Goal: Information Seeking & Learning: Understand process/instructions

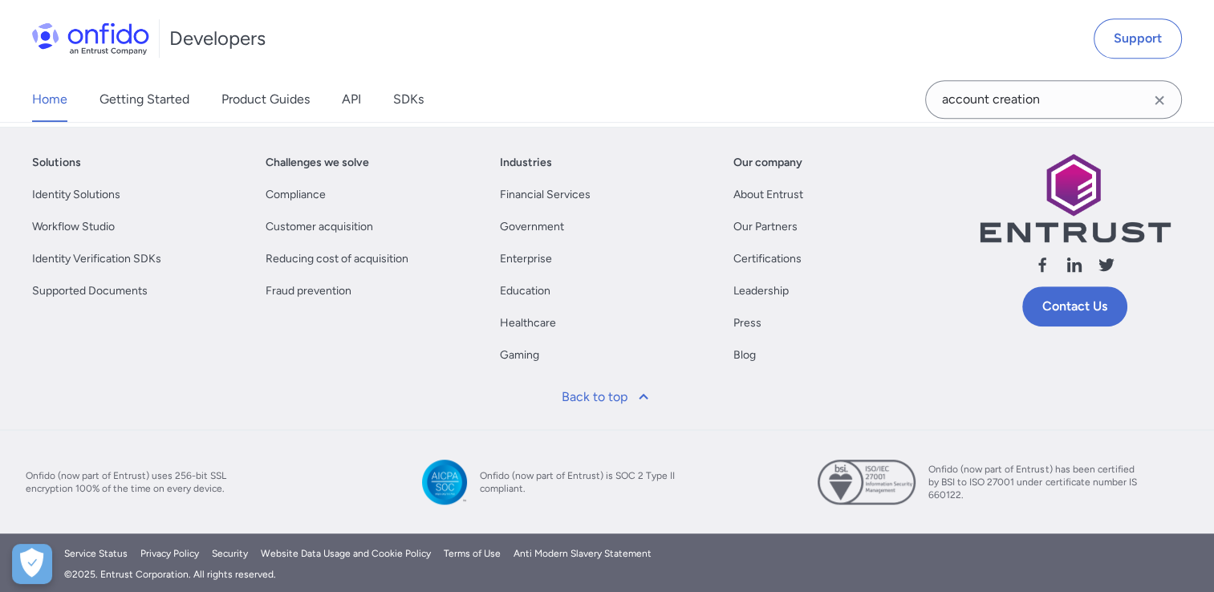
click at [1161, 98] on icon "Clear search field button" at bounding box center [1159, 100] width 9 height 9
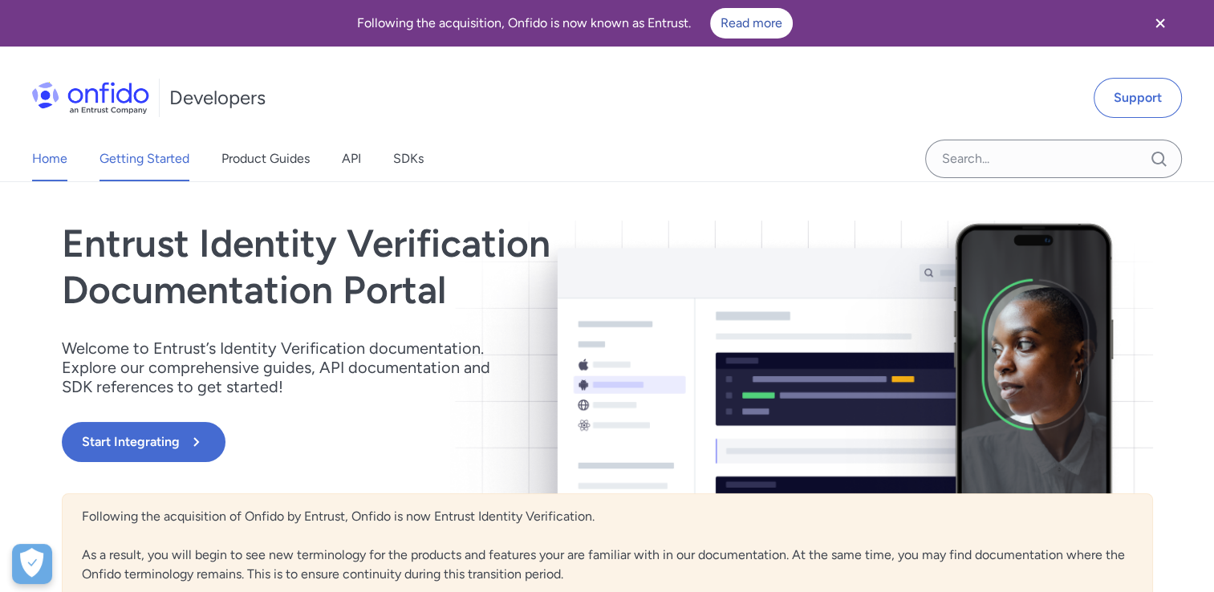
click at [156, 160] on link "Getting Started" at bounding box center [145, 158] width 90 height 45
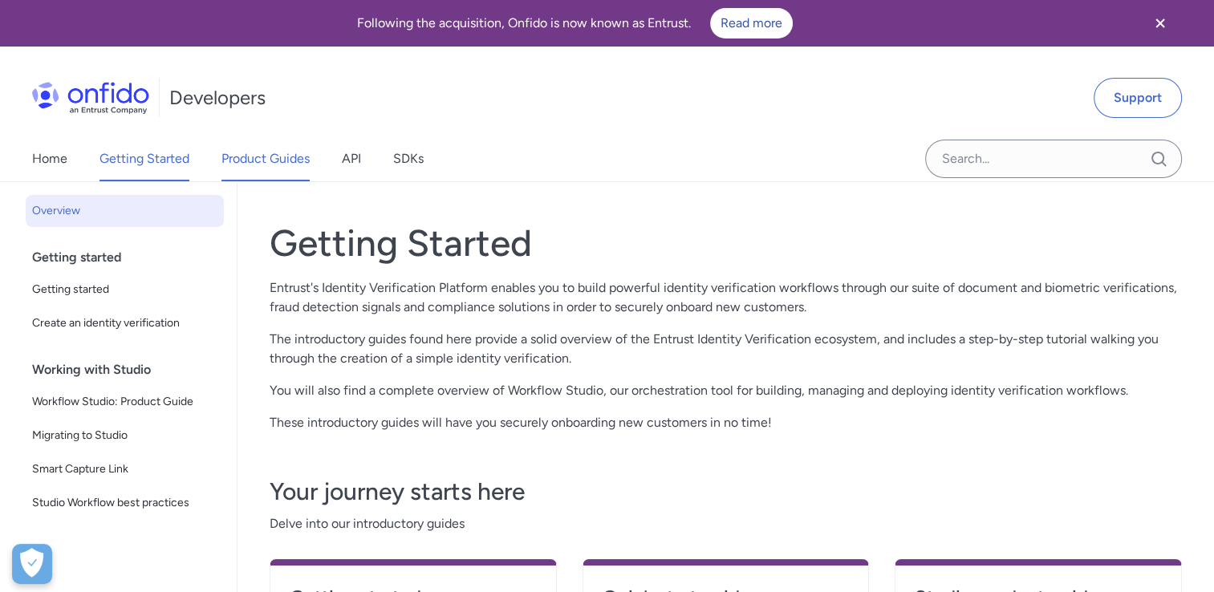
click at [300, 165] on link "Product Guides" at bounding box center [266, 158] width 88 height 45
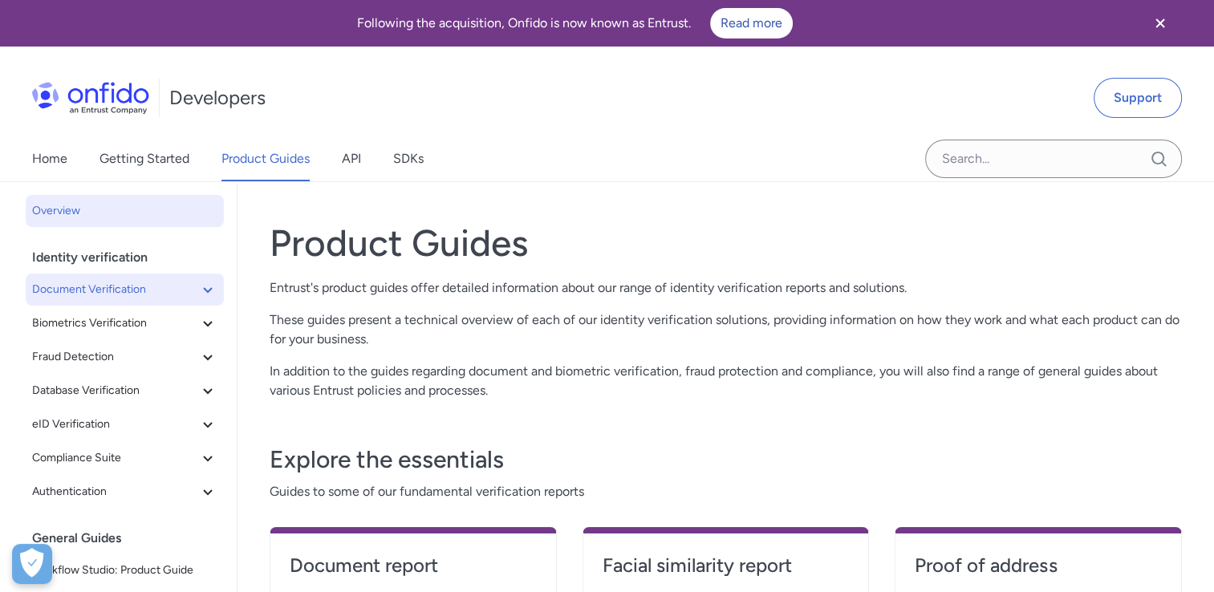
click at [149, 295] on span "Document Verification" at bounding box center [115, 289] width 166 height 19
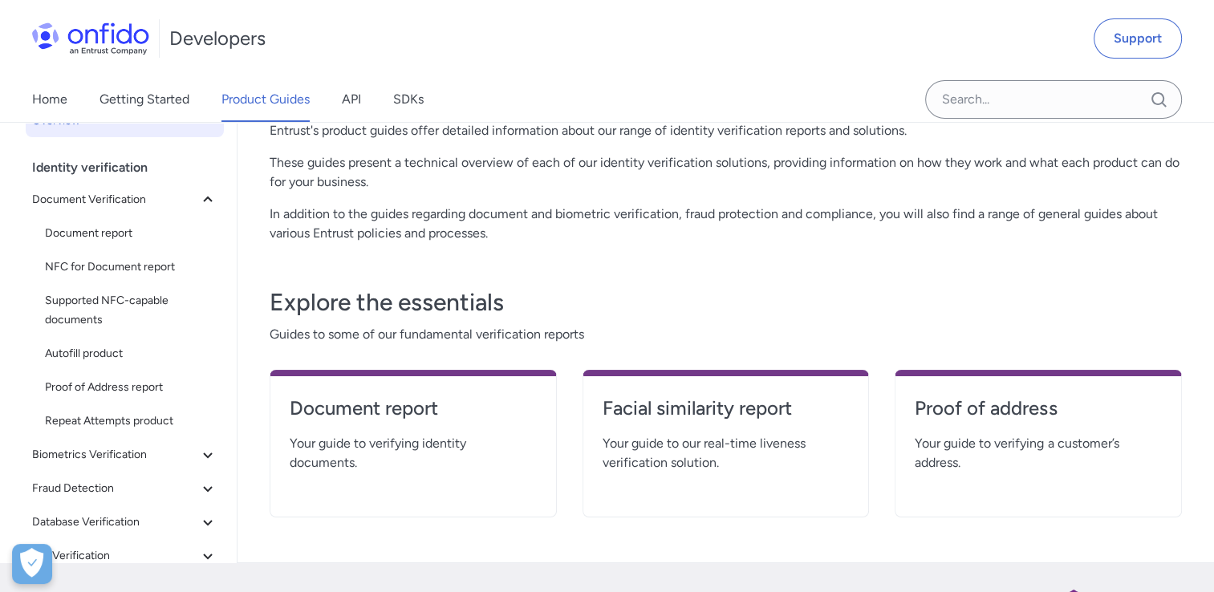
scroll to position [161, 0]
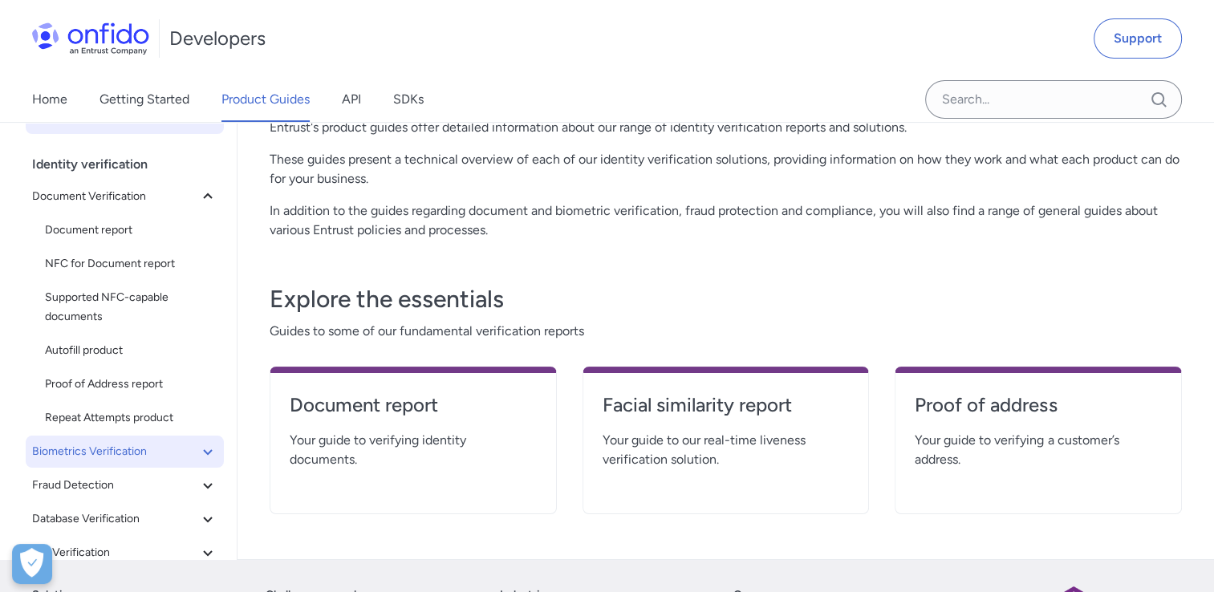
click at [138, 454] on span "Biometrics Verification" at bounding box center [115, 451] width 166 height 19
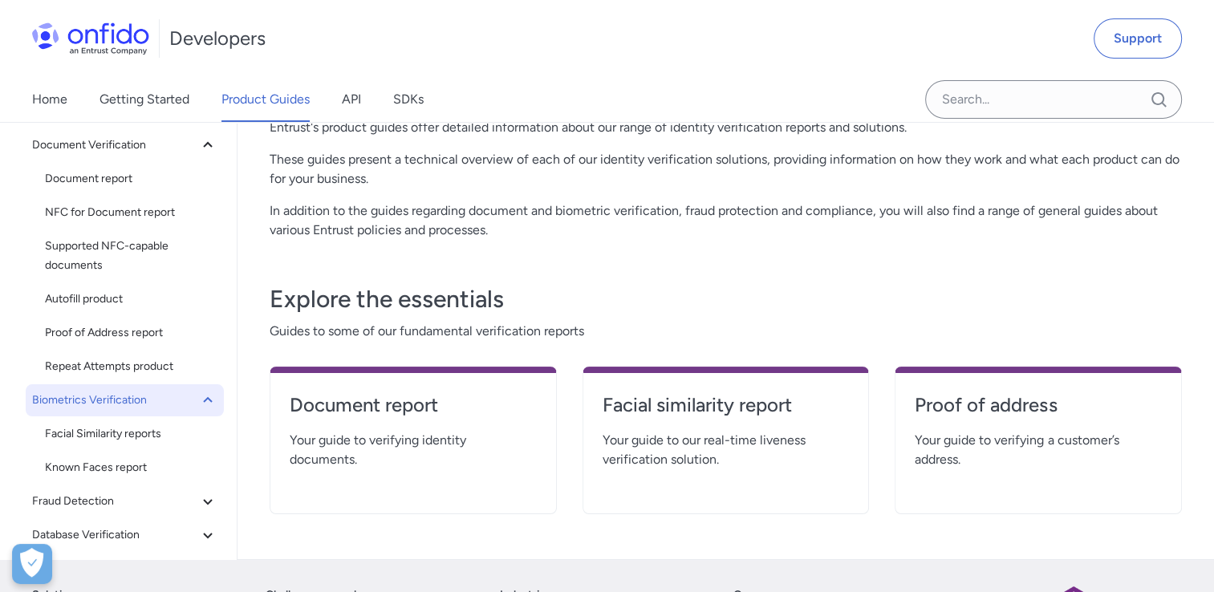
scroll to position [80, 0]
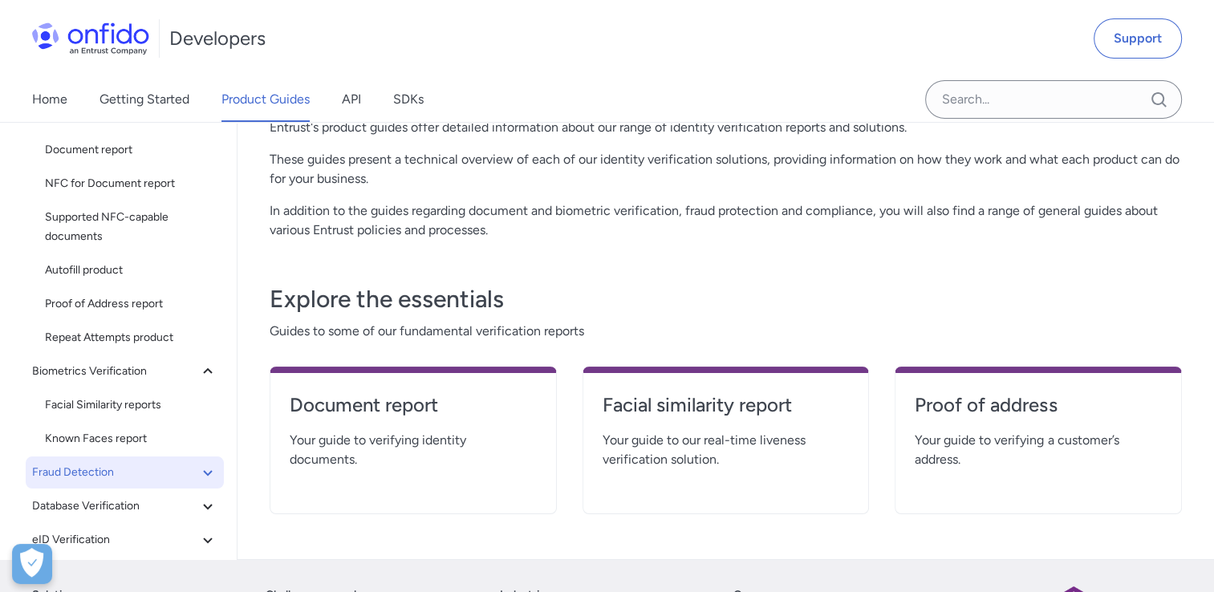
click at [132, 467] on span "Fraud Detection" at bounding box center [115, 472] width 166 height 19
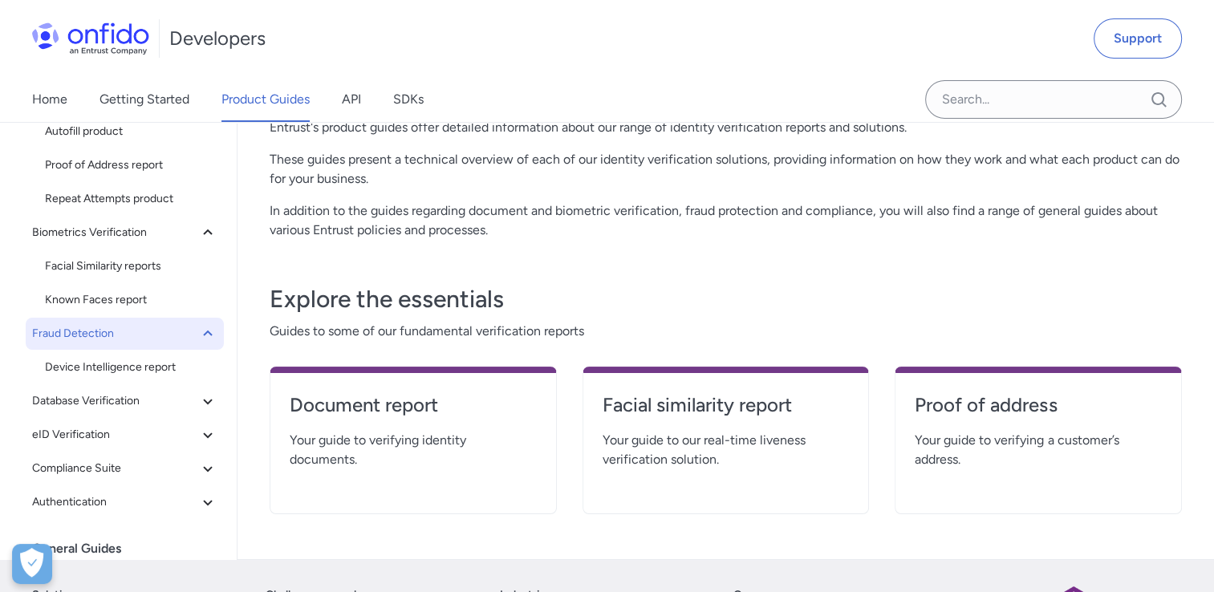
scroll to position [241, 0]
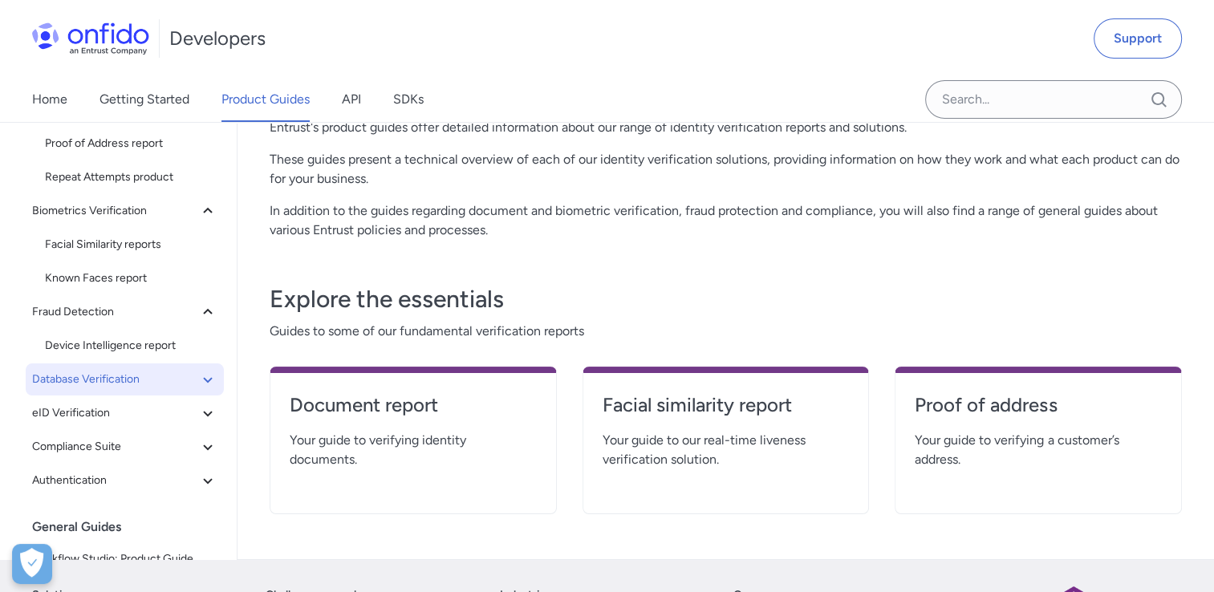
click at [144, 389] on button "Database Verification" at bounding box center [125, 380] width 198 height 32
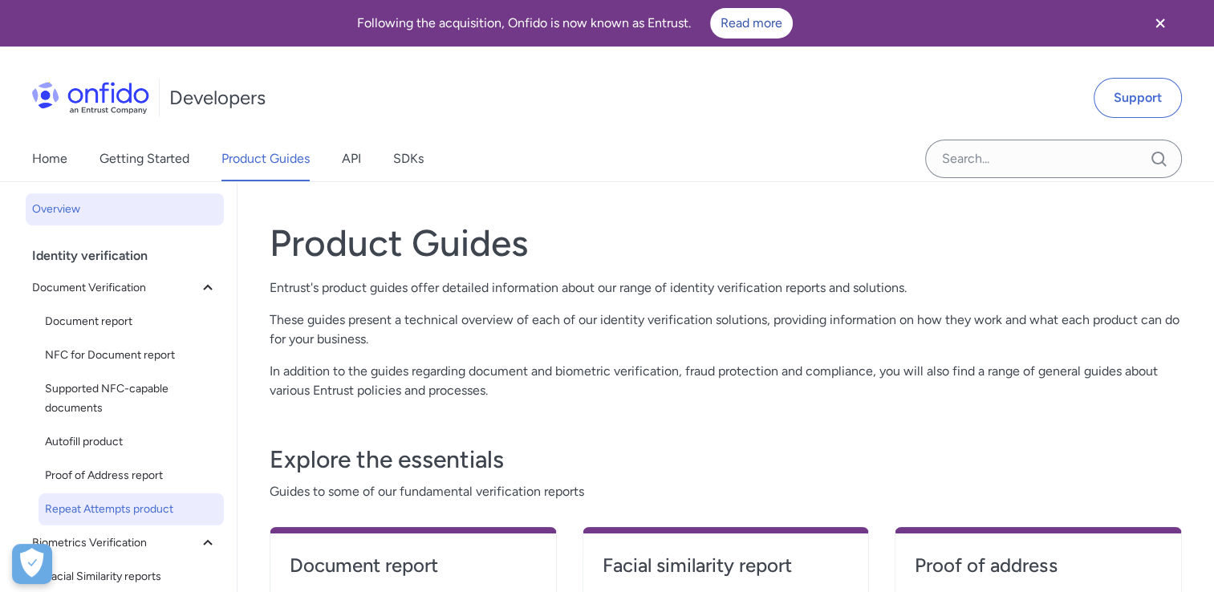
scroll to position [0, 0]
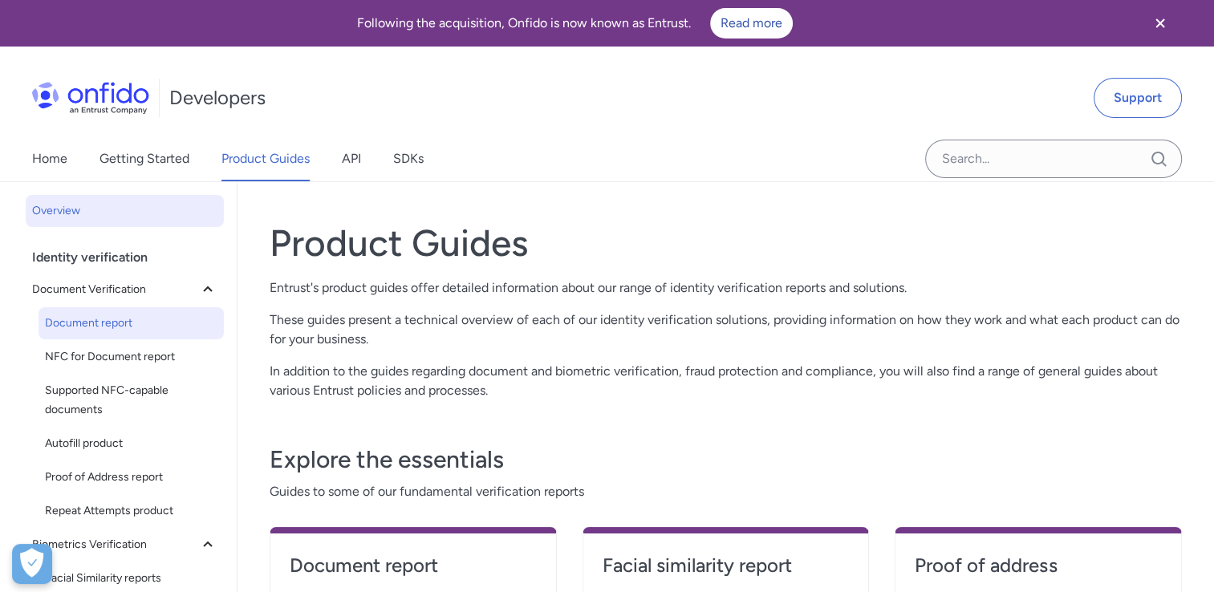
click at [99, 319] on span "Document report" at bounding box center [131, 323] width 173 height 19
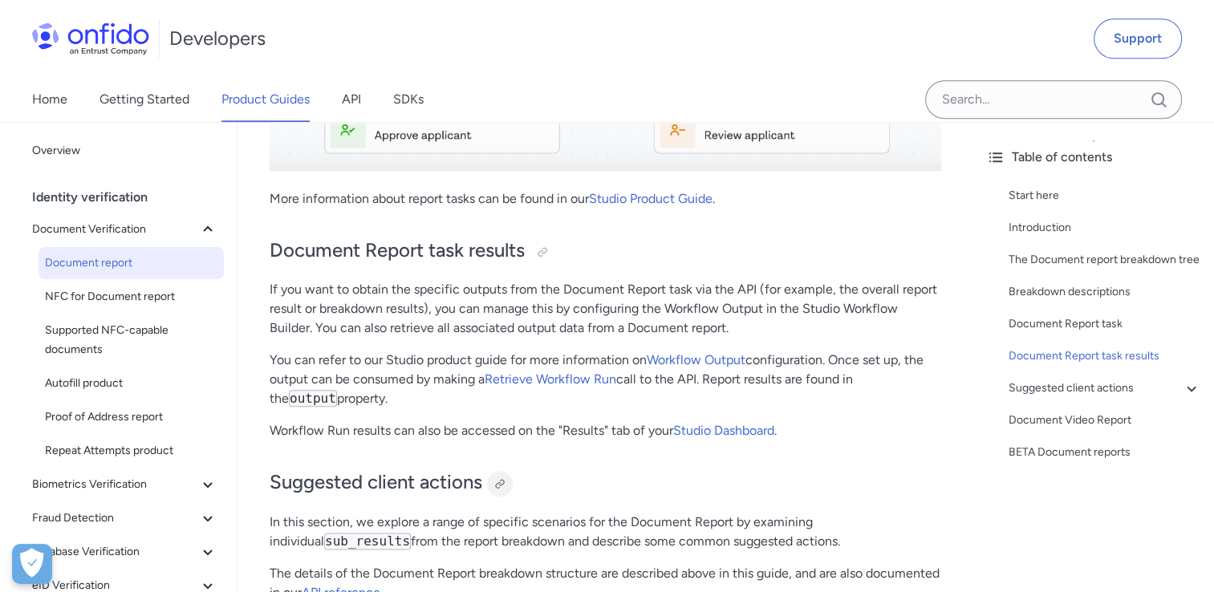
scroll to position [8268, 0]
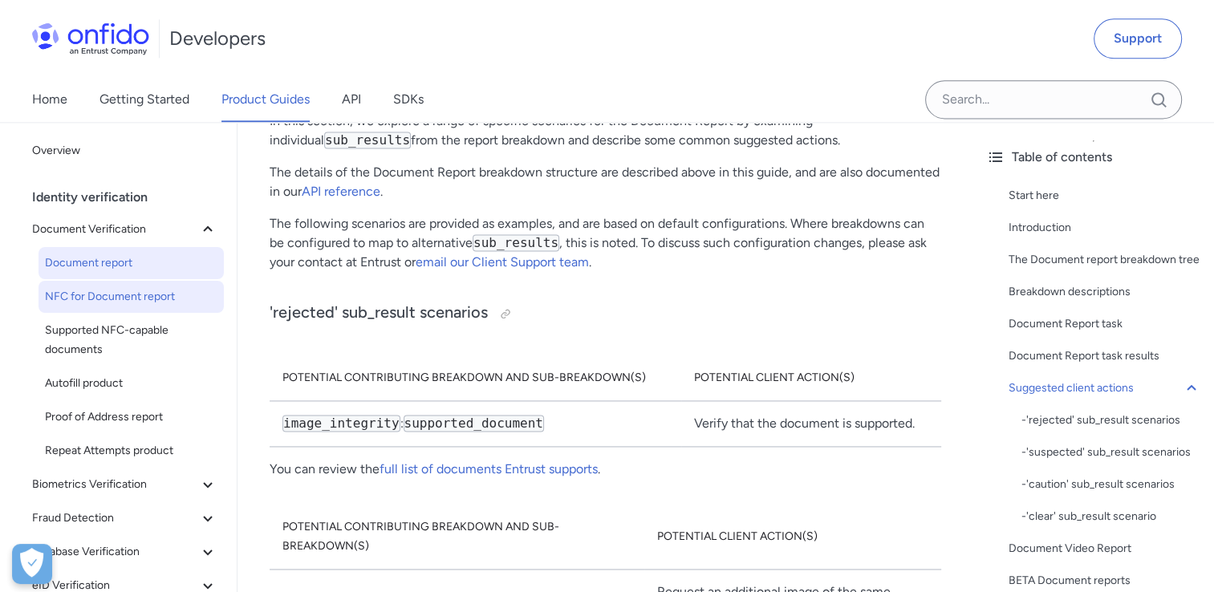
click at [140, 310] on link "NFC for Document report" at bounding box center [131, 297] width 185 height 32
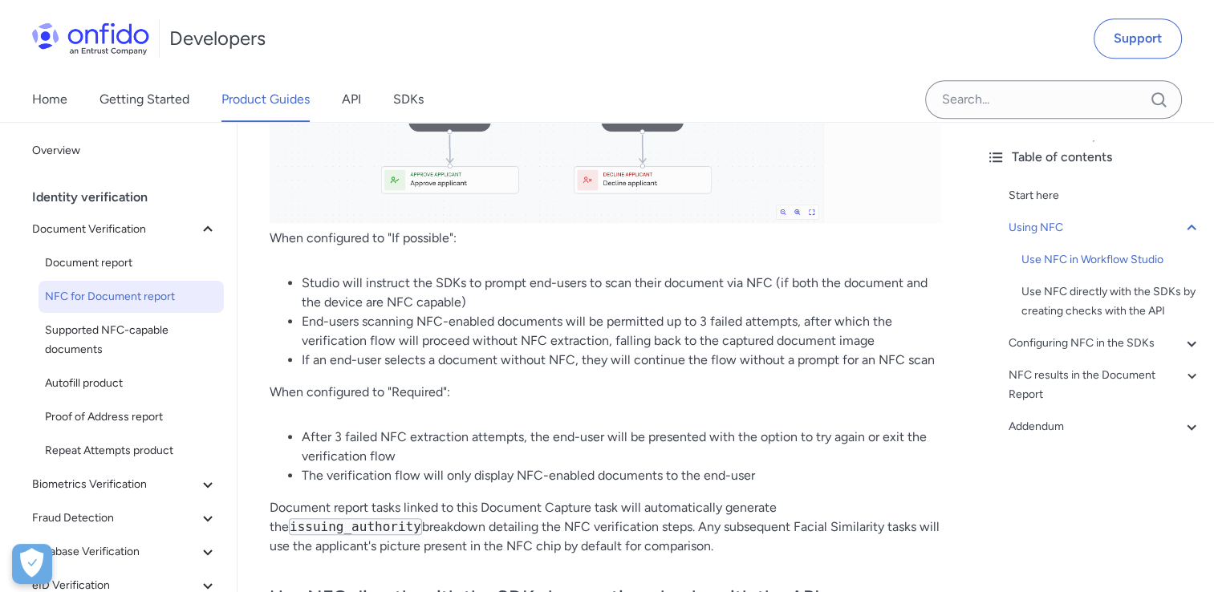
scroll to position [1525, 0]
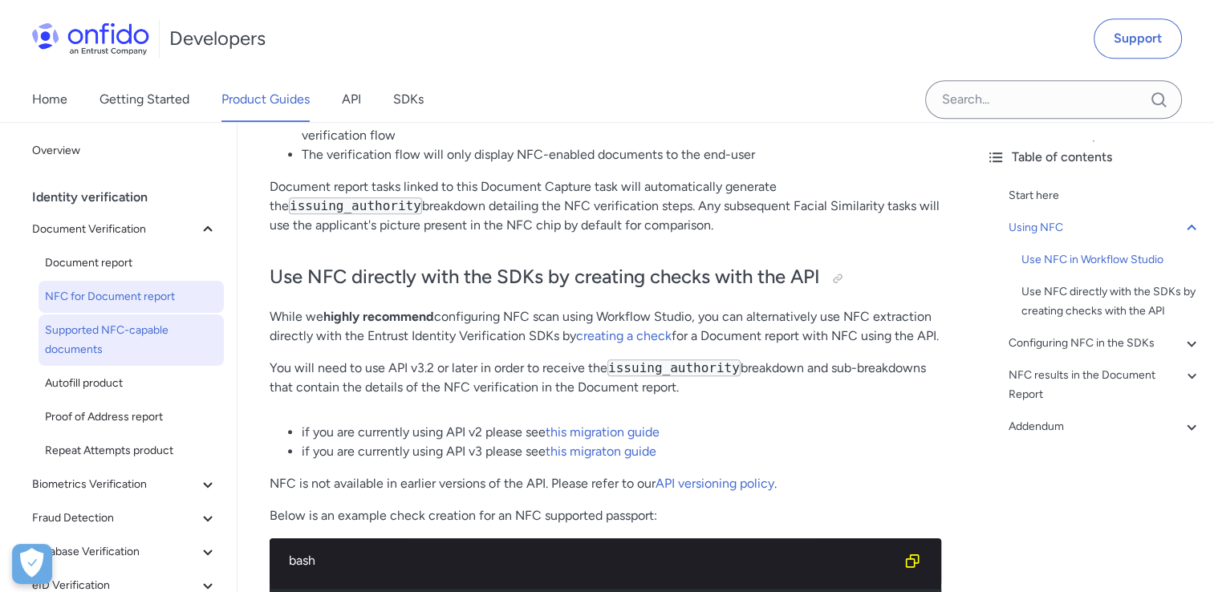
click at [109, 342] on span "Supported NFC-capable documents" at bounding box center [131, 340] width 173 height 39
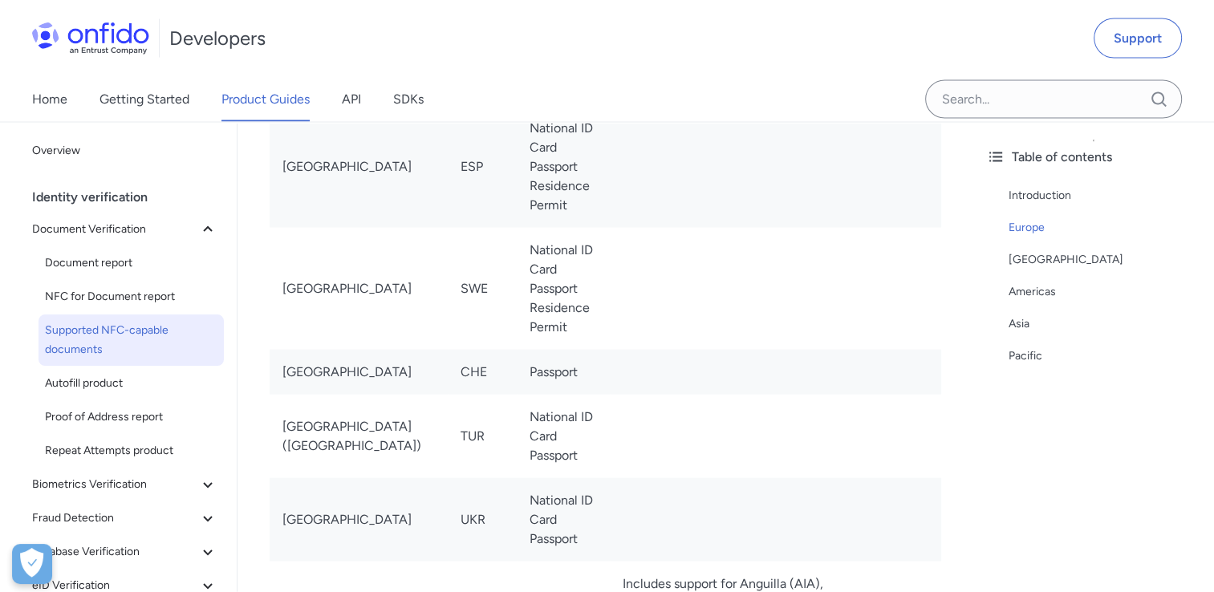
scroll to position [2890, 0]
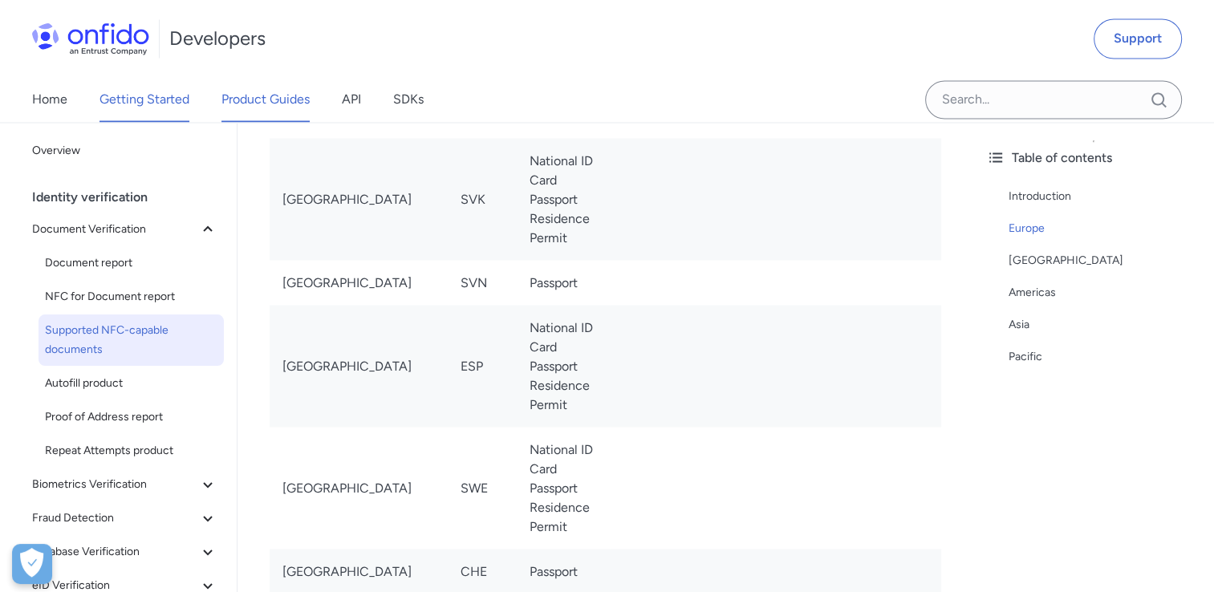
click at [161, 93] on link "Getting Started" at bounding box center [145, 99] width 90 height 45
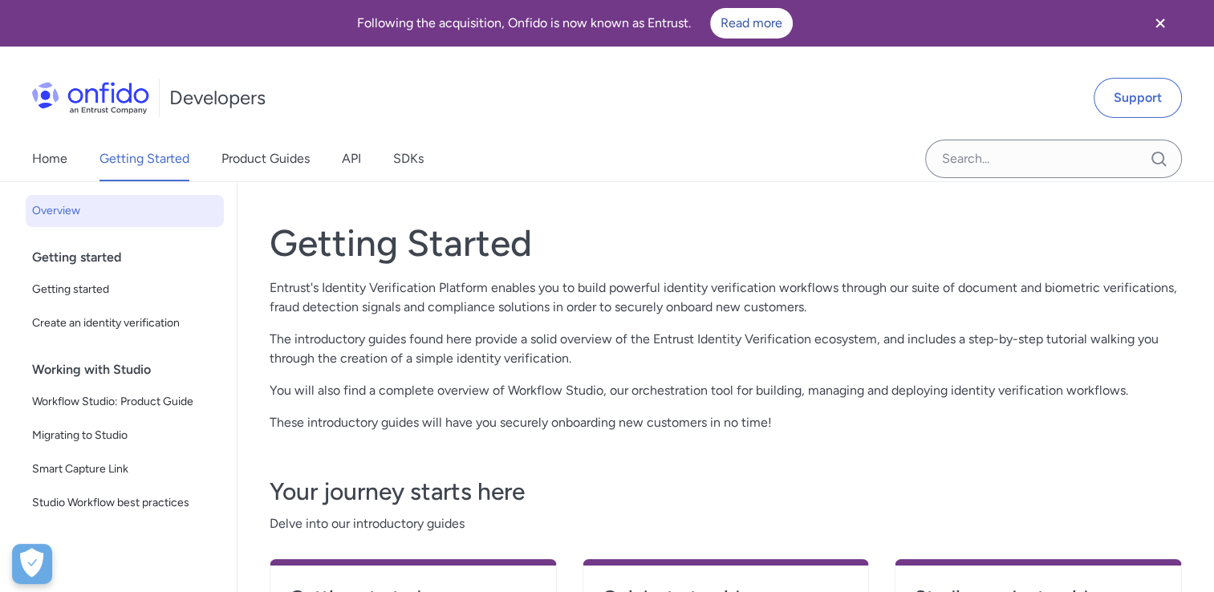
click at [370, 151] on div "Home Getting Started Product Guides API SDKs" at bounding box center [244, 158] width 488 height 45
click at [357, 157] on link "API" at bounding box center [351, 158] width 19 height 45
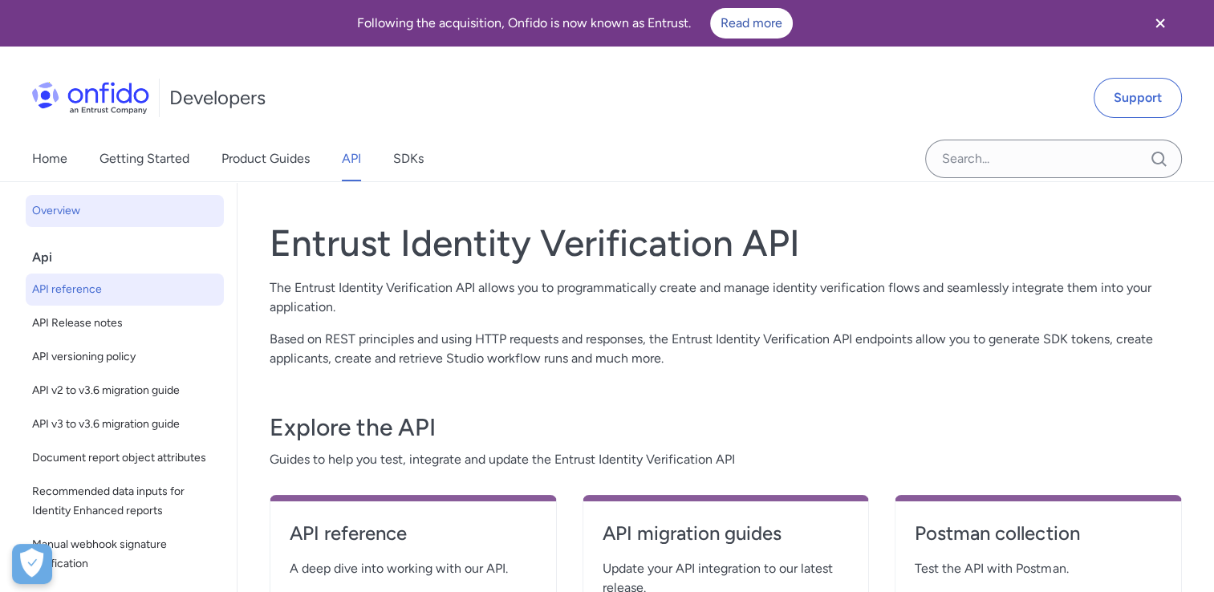
click at [109, 291] on span "API reference" at bounding box center [124, 289] width 185 height 19
select select "http"
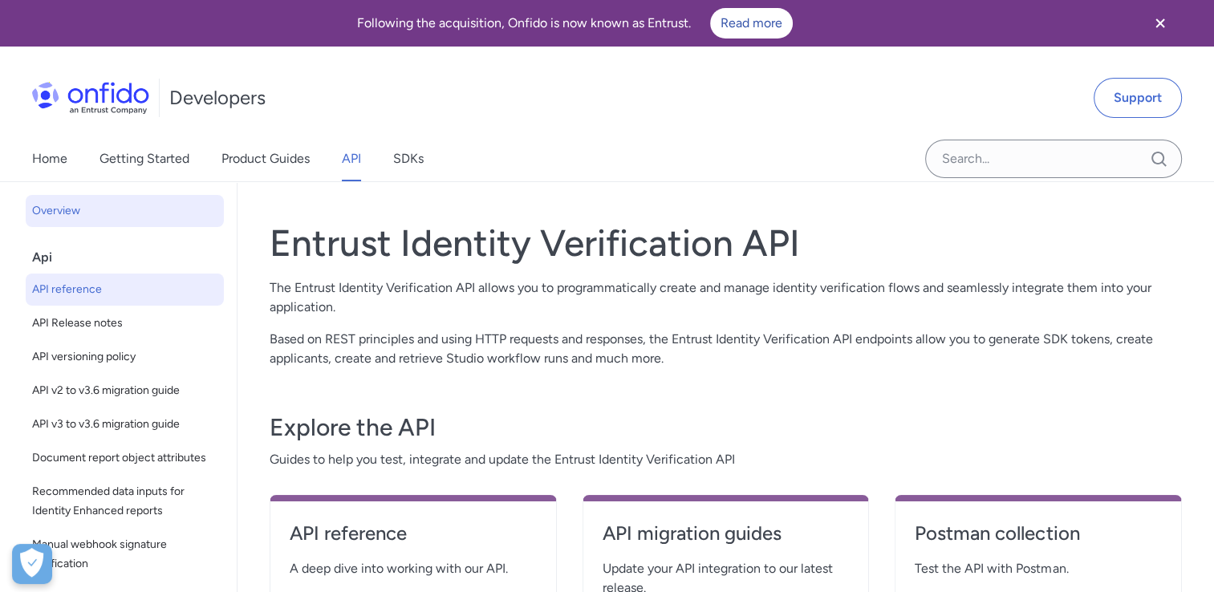
select select "http"
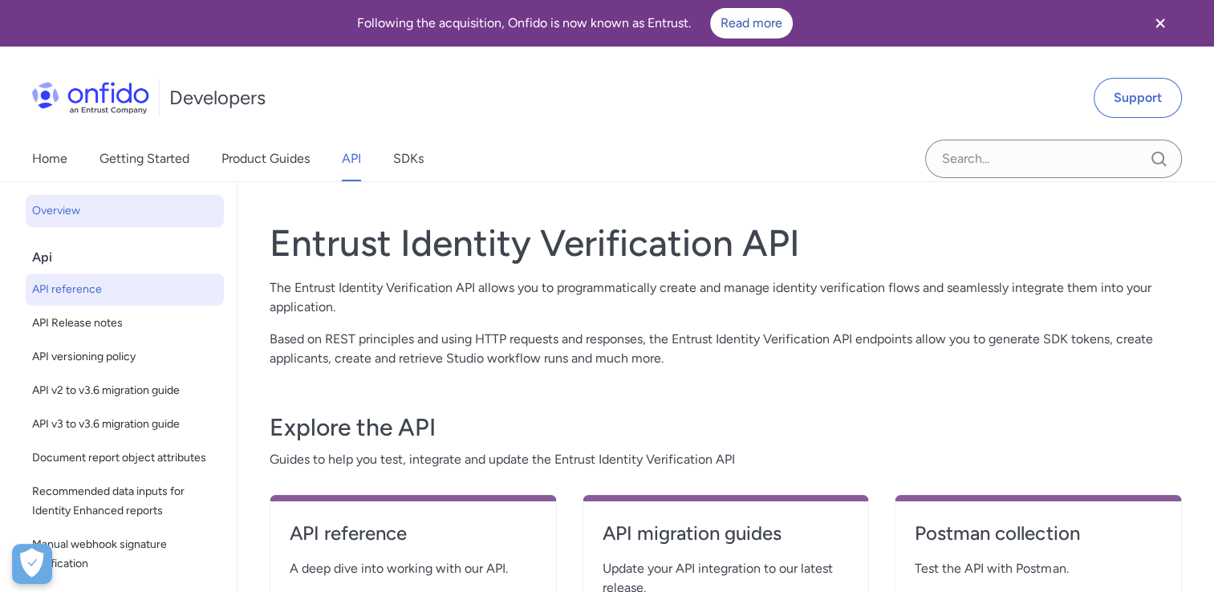
select select "http"
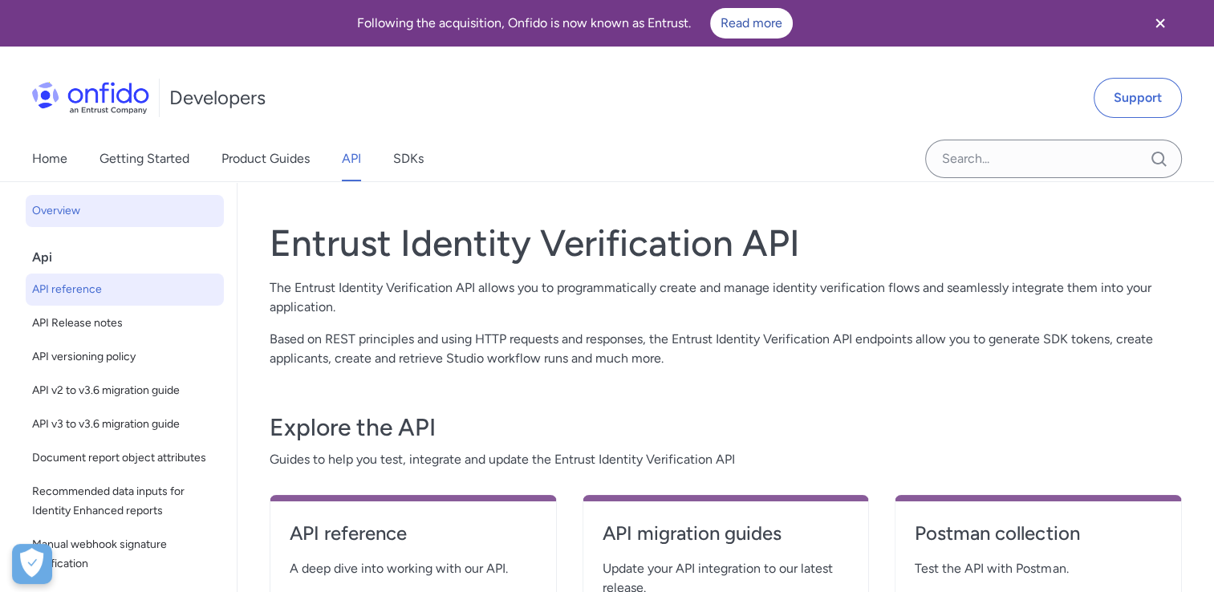
select select "http"
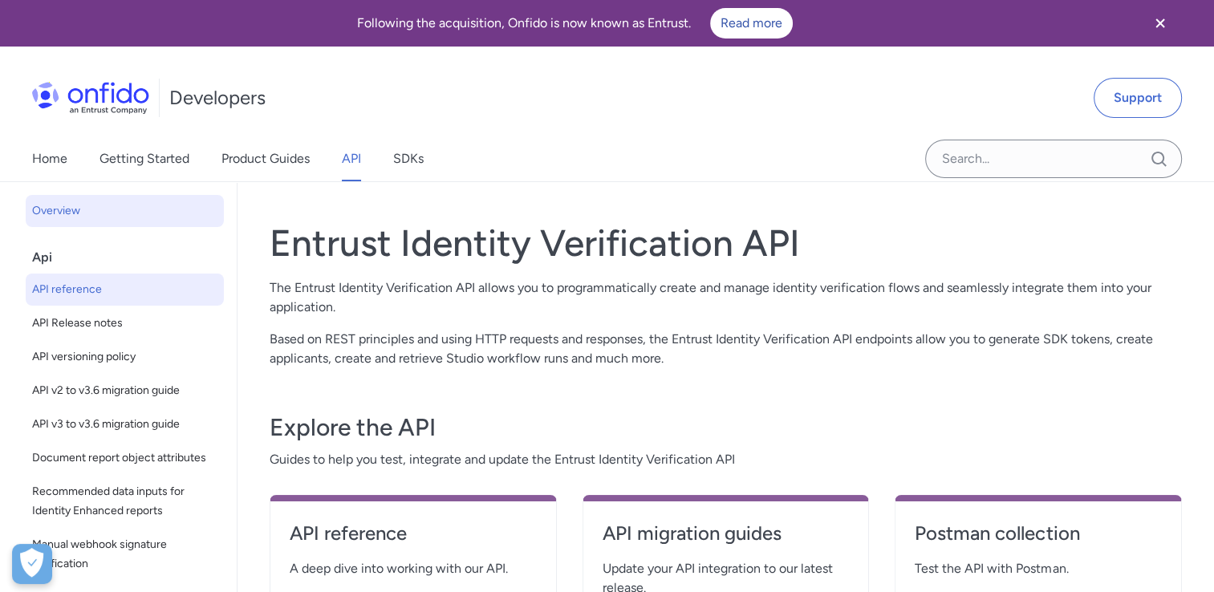
select select "http"
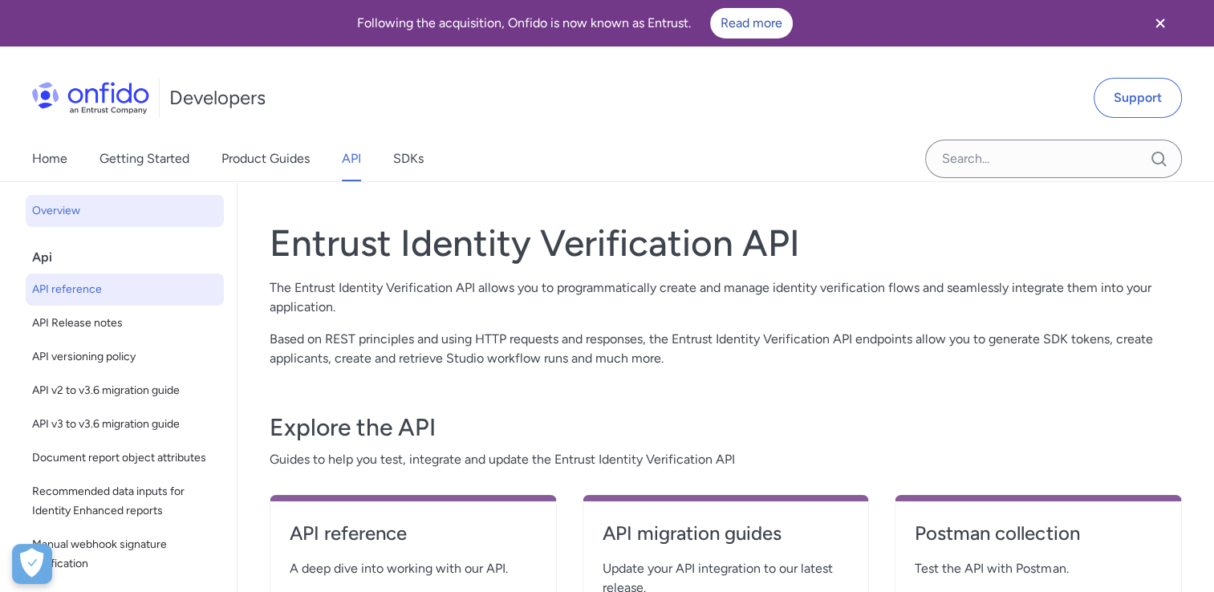
select select "http"
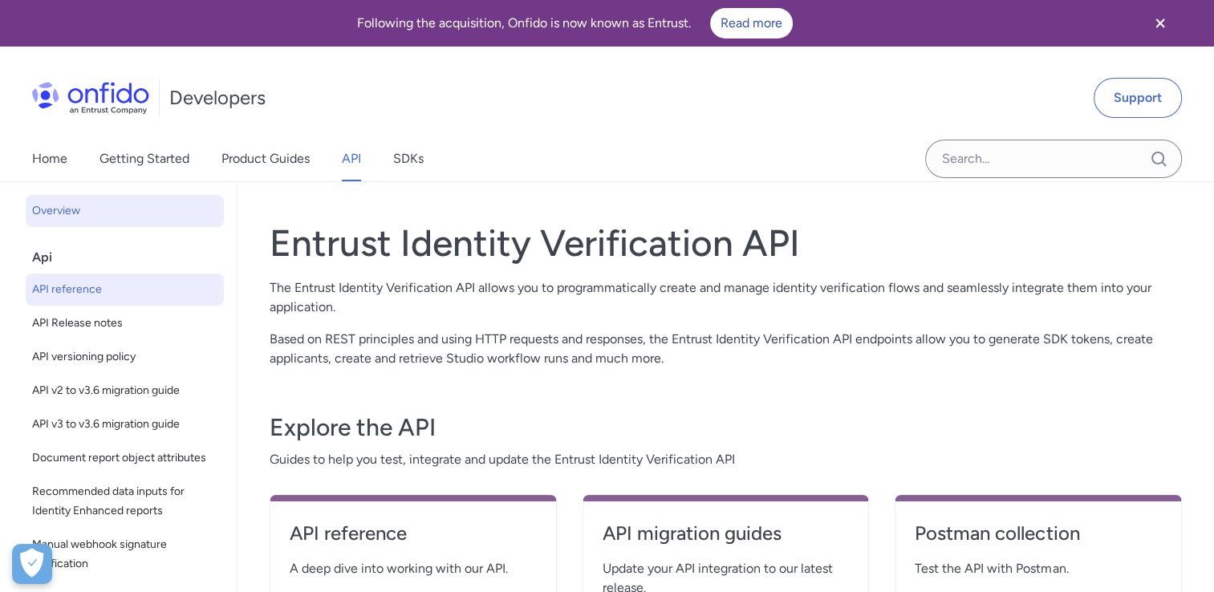
select select "http"
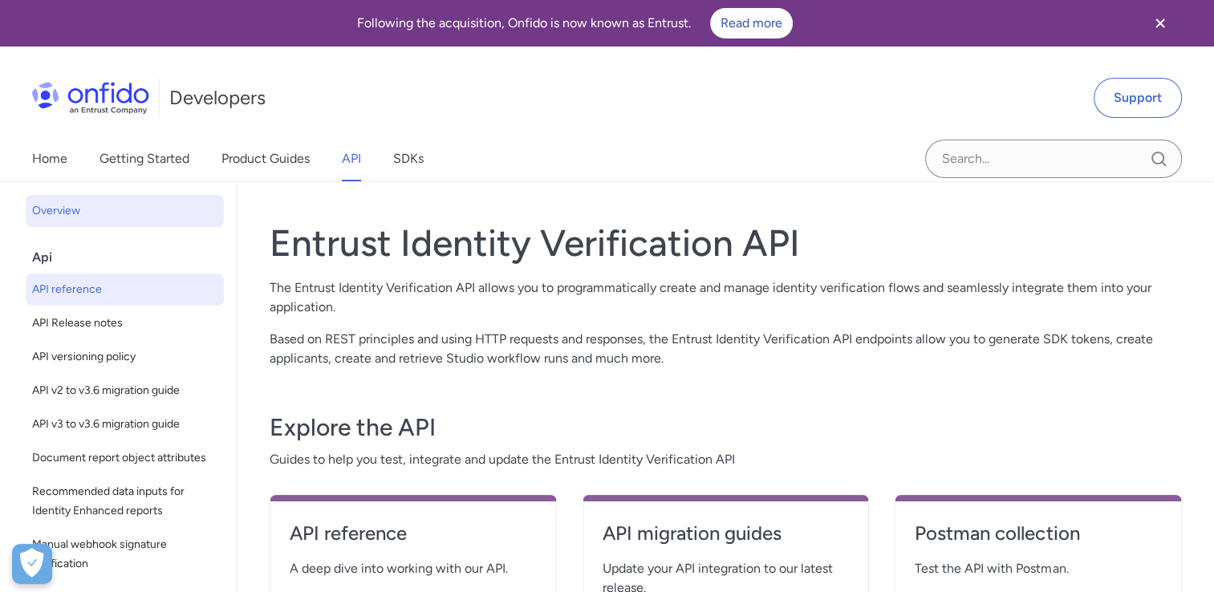
select select "http"
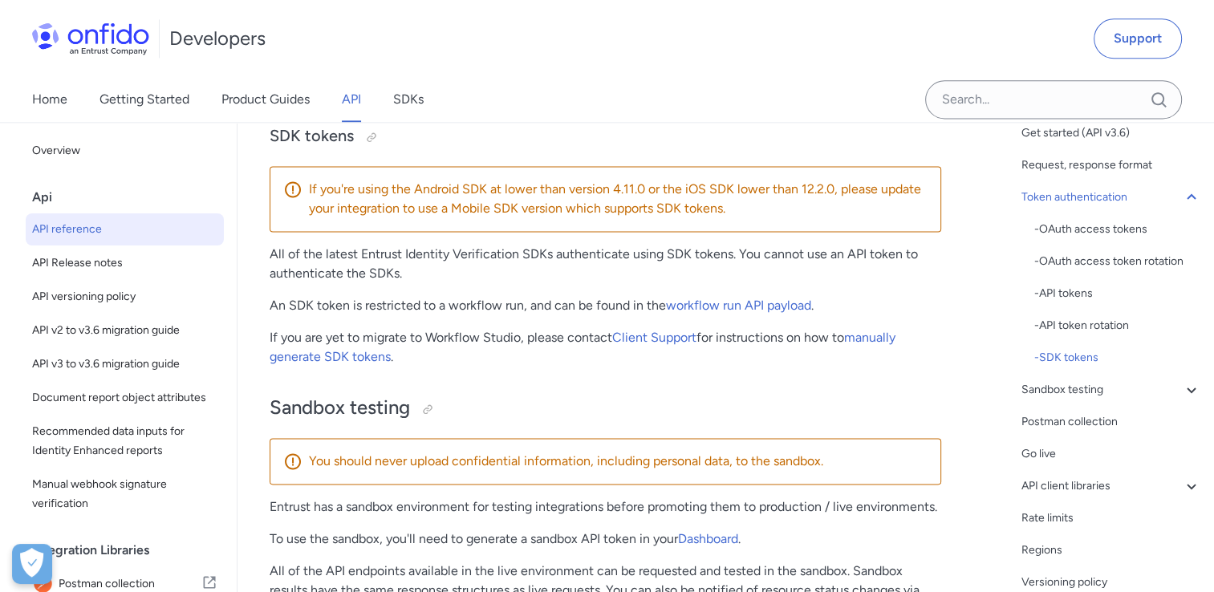
scroll to position [161, 0]
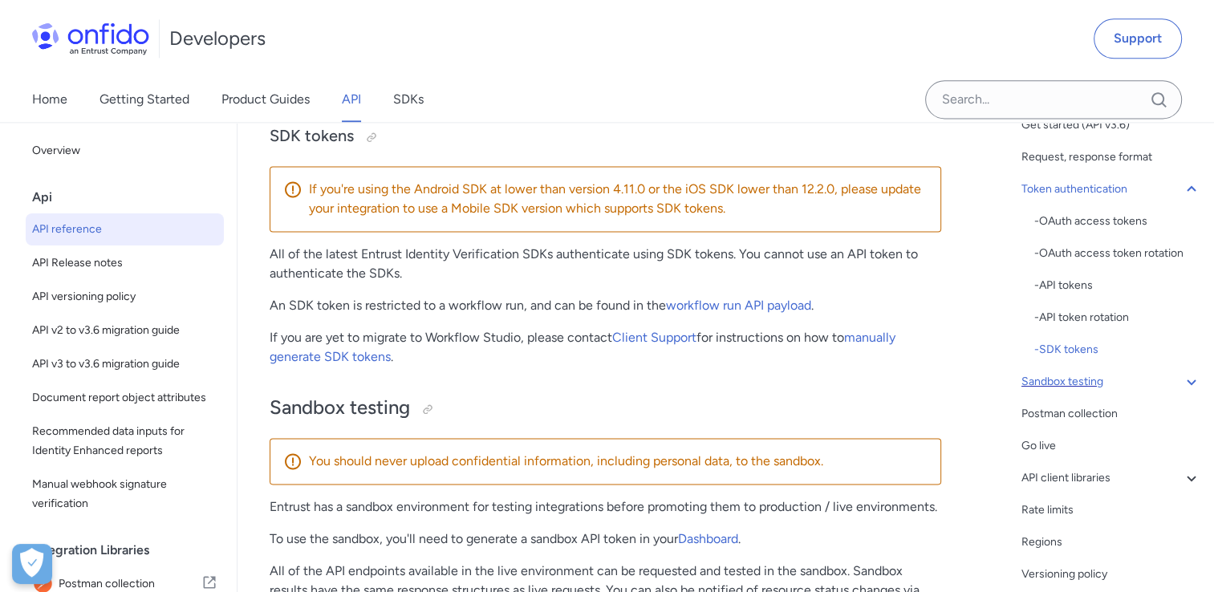
click at [1187, 381] on icon at bounding box center [1191, 383] width 9 height 6
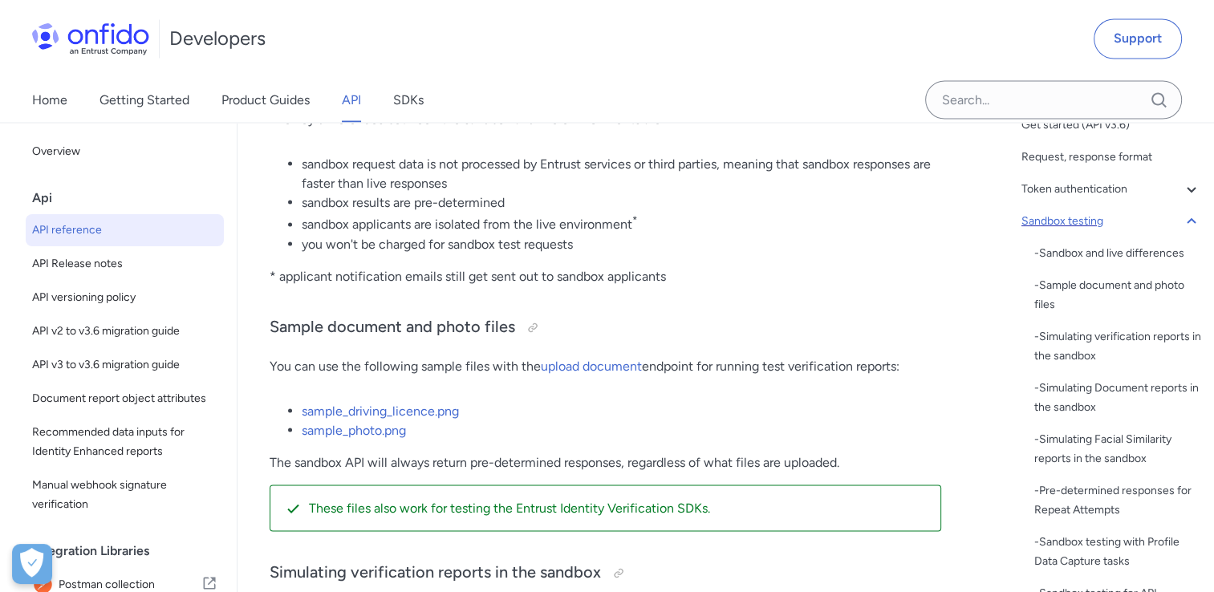
scroll to position [3113, 0]
